Goal: Register for event/course

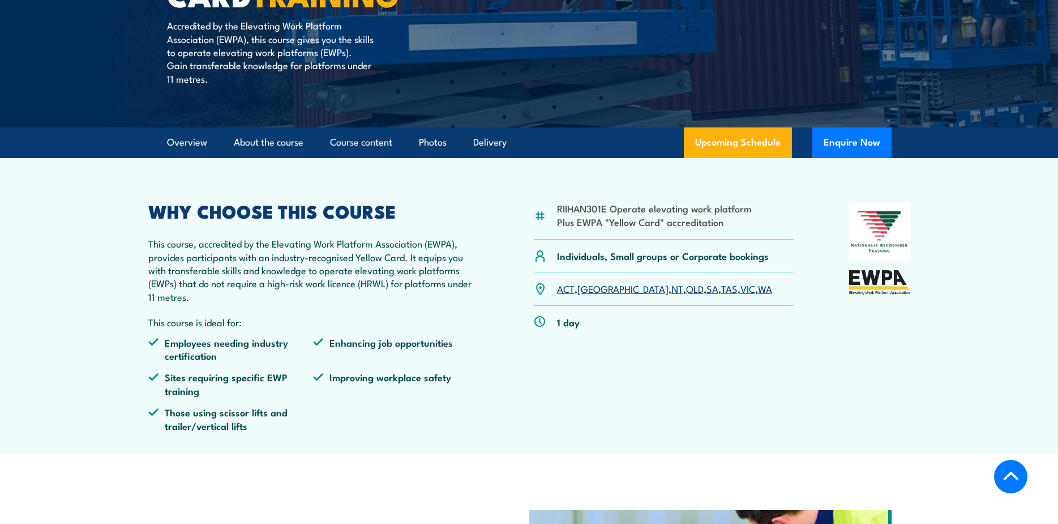
scroll to position [283, 0]
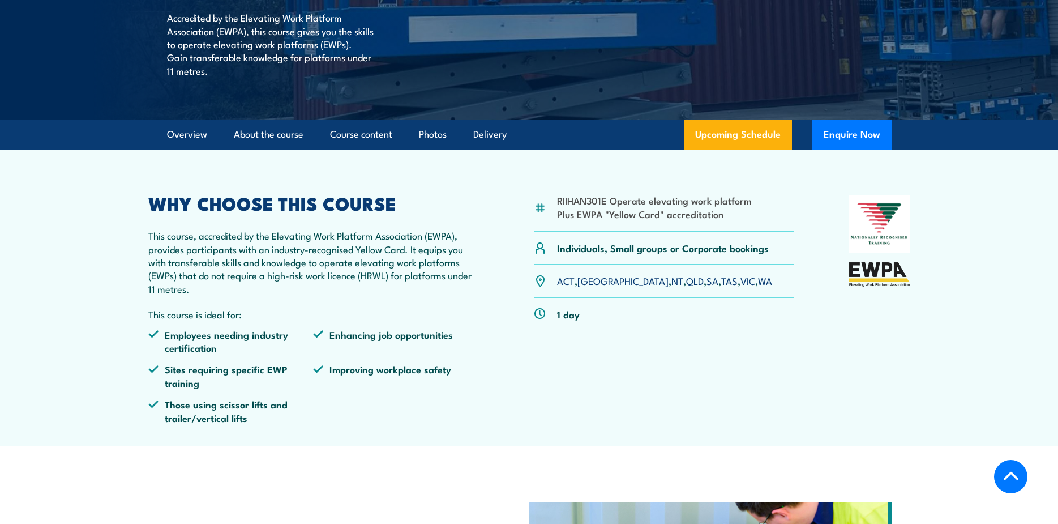
click at [707, 281] on link "SA" at bounding box center [713, 280] width 12 height 14
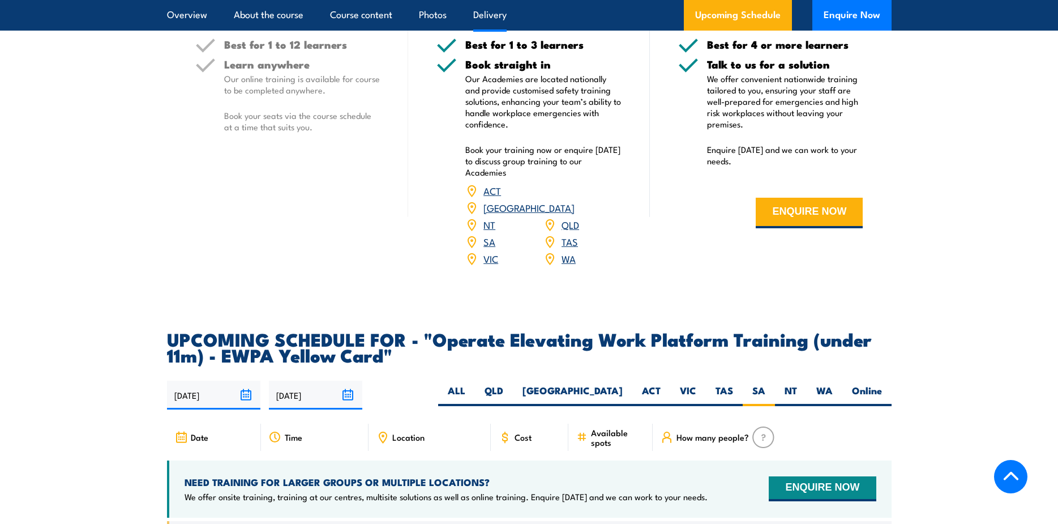
scroll to position [1439, 0]
